Goal: Task Accomplishment & Management: Use online tool/utility

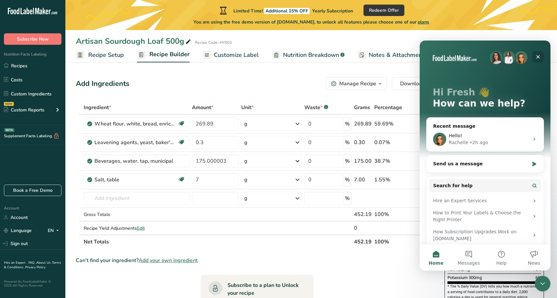
drag, startPoint x: 538, startPoint y: 55, endPoint x: 953, endPoint y: 60, distance: 415.2
click at [538, 55] on icon "Close" at bounding box center [538, 56] width 5 height 5
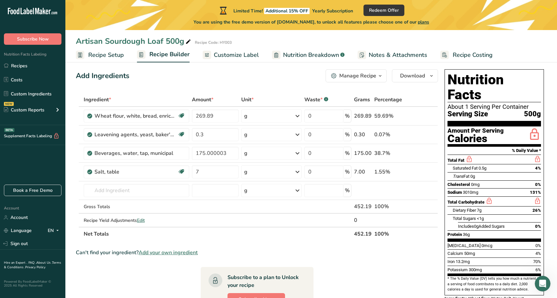
scroll to position [8, 0]
click at [479, 60] on link "Recipe Costing" at bounding box center [467, 55] width 52 height 15
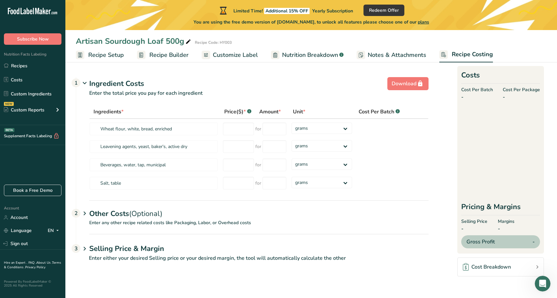
click at [411, 58] on span "Notes & Attachments" at bounding box center [397, 55] width 59 height 9
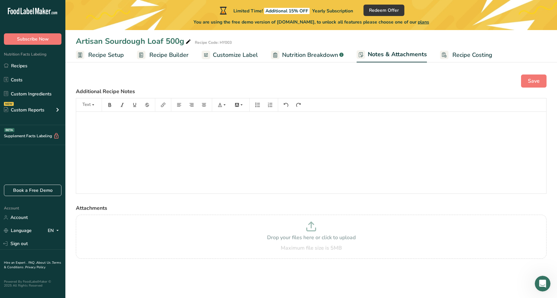
click at [322, 58] on span "Nutrition Breakdown" at bounding box center [310, 55] width 56 height 9
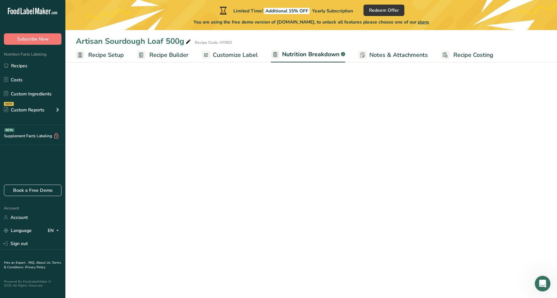
select select "Calories"
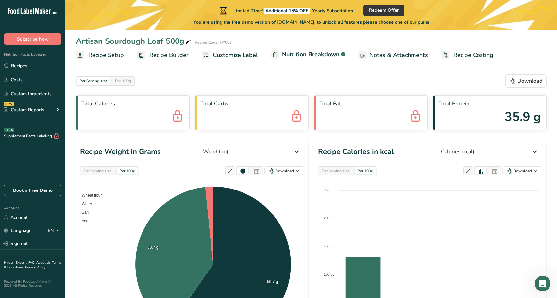
click at [254, 57] on span "Customize Label" at bounding box center [235, 55] width 45 height 9
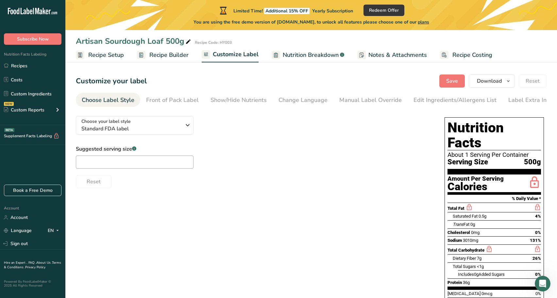
click at [323, 58] on span "Nutrition Breakdown" at bounding box center [311, 55] width 56 height 9
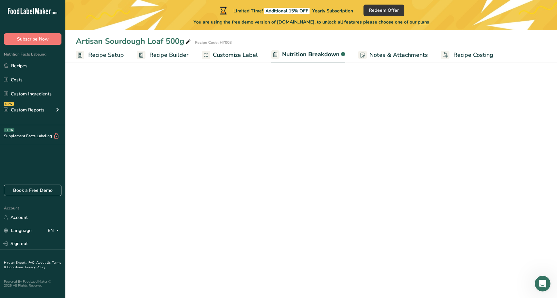
select select "Calories"
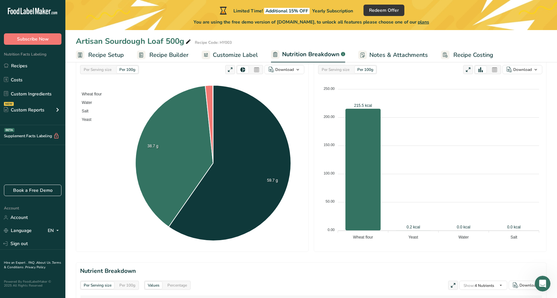
scroll to position [188, 0]
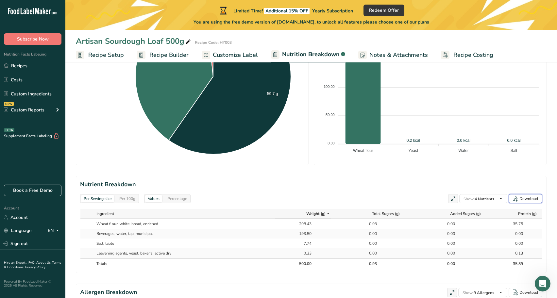
click at [521, 198] on div "Download" at bounding box center [529, 199] width 19 height 6
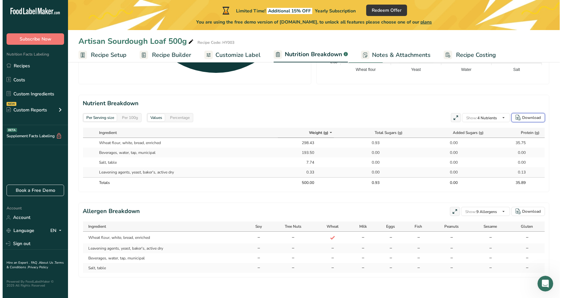
scroll to position [0, 0]
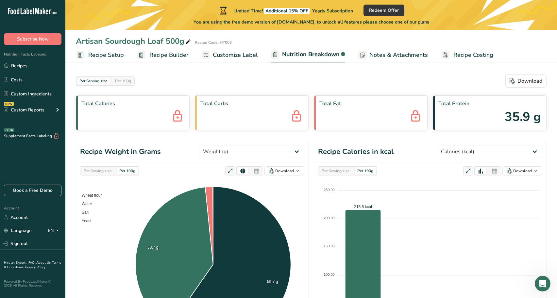
click at [219, 54] on span "Customize Label" at bounding box center [235, 55] width 45 height 9
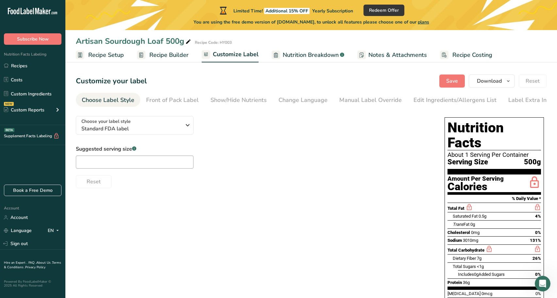
drag, startPoint x: 143, startPoint y: 57, endPoint x: 128, endPoint y: 57, distance: 14.7
click at [143, 57] on rect at bounding box center [141, 55] width 9 height 9
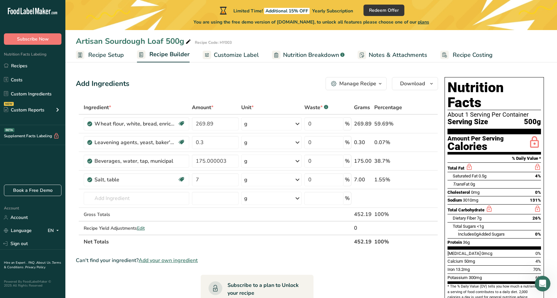
click at [118, 57] on span "Recipe Setup" at bounding box center [106, 55] width 36 height 9
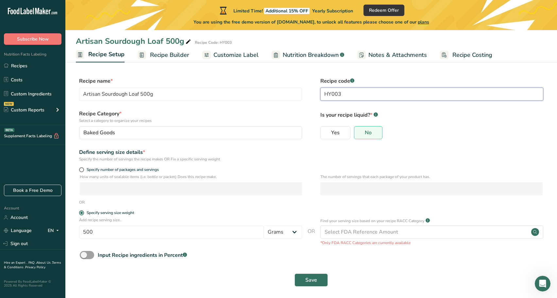
click at [361, 94] on input "HY003" at bounding box center [432, 94] width 223 height 13
click at [392, 13] on span "Redeem Offer" at bounding box center [384, 10] width 30 height 7
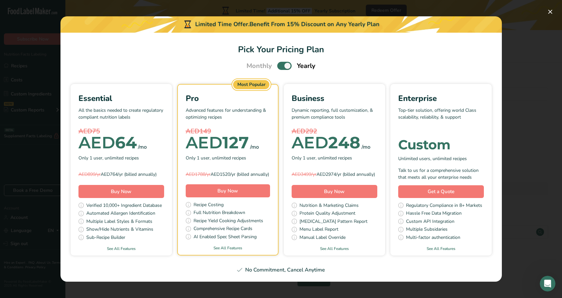
click at [242, 140] on div "AED 127" at bounding box center [217, 142] width 63 height 13
